Goal: Information Seeking & Learning: Learn about a topic

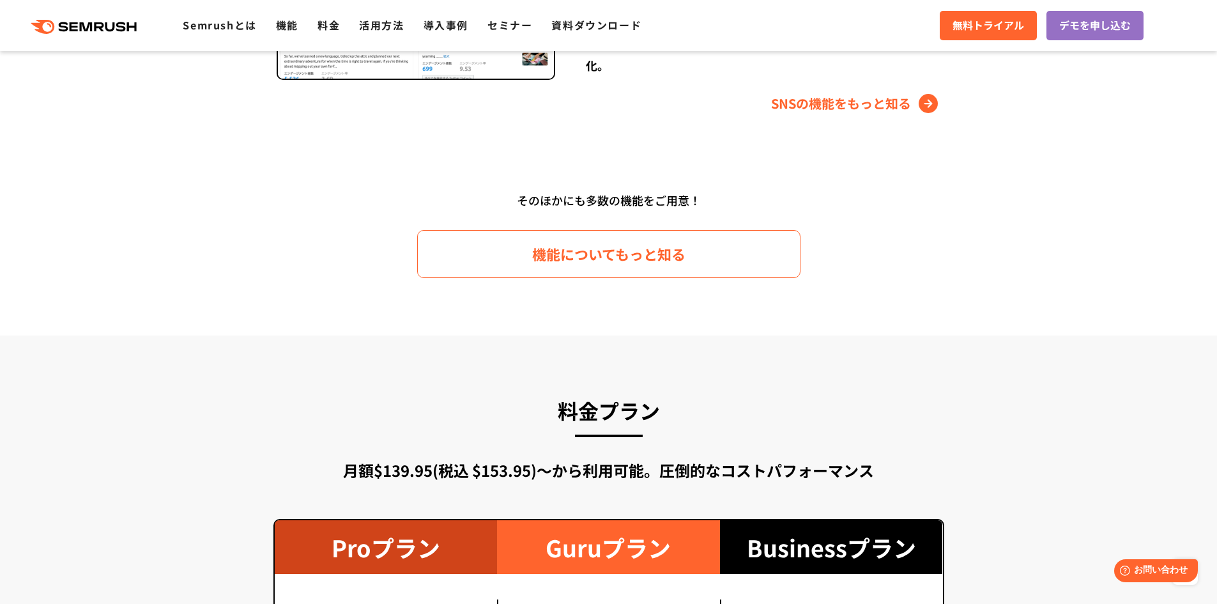
scroll to position [1916, 0]
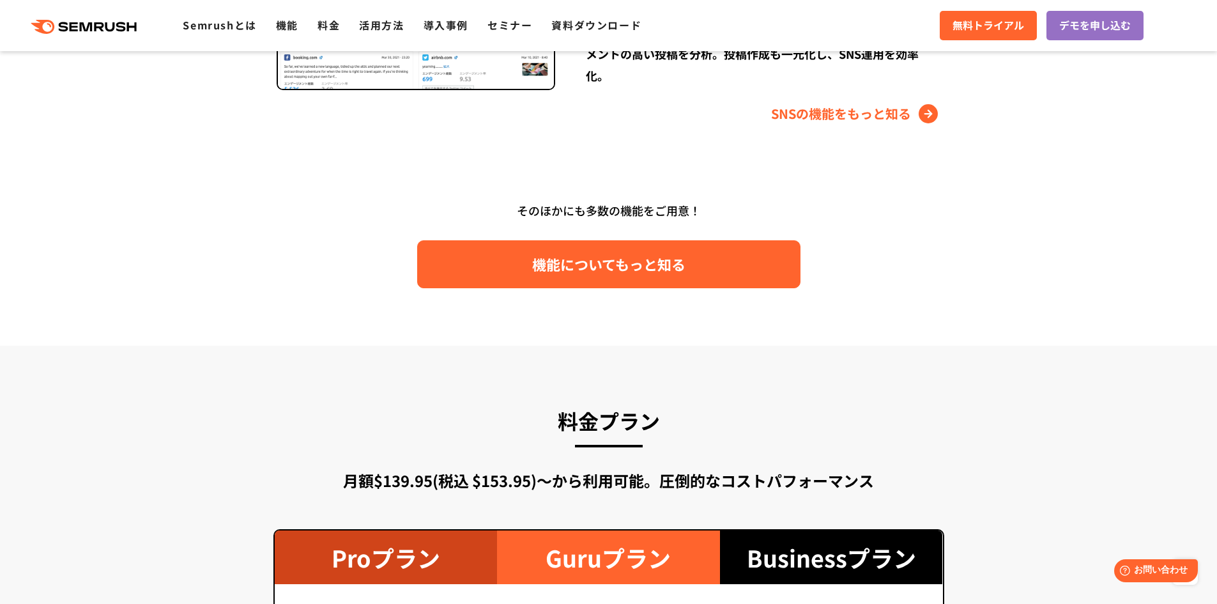
click at [614, 279] on link "機能についてもっと知る" at bounding box center [608, 264] width 383 height 48
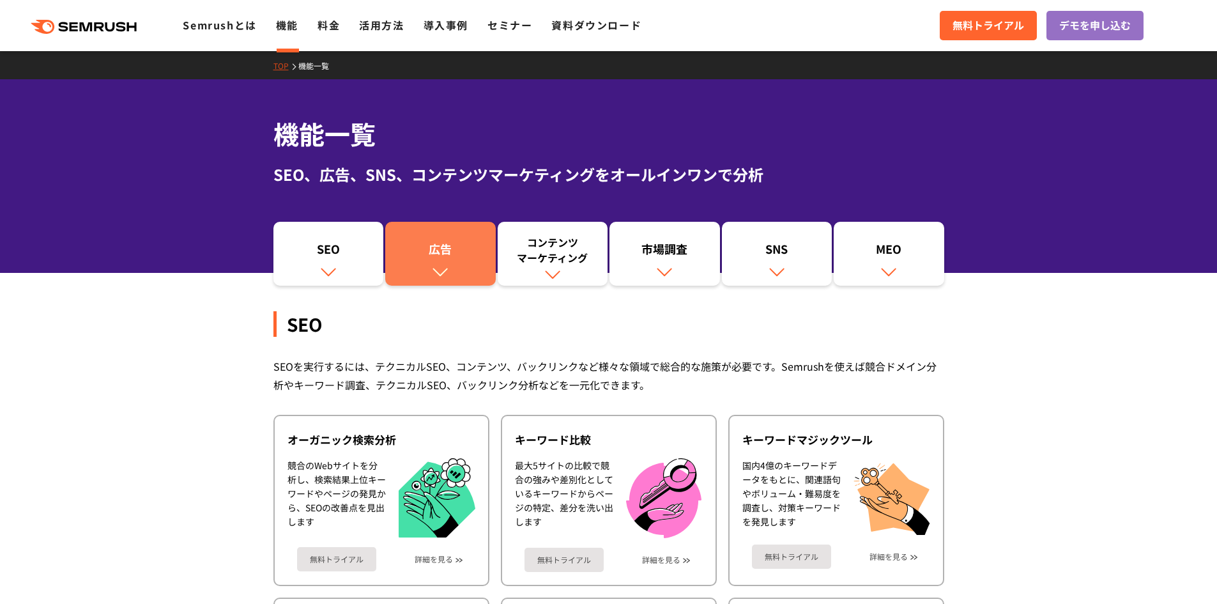
click at [458, 264] on link "広告" at bounding box center [440, 254] width 111 height 64
